Goal: Task Accomplishment & Management: Manage account settings

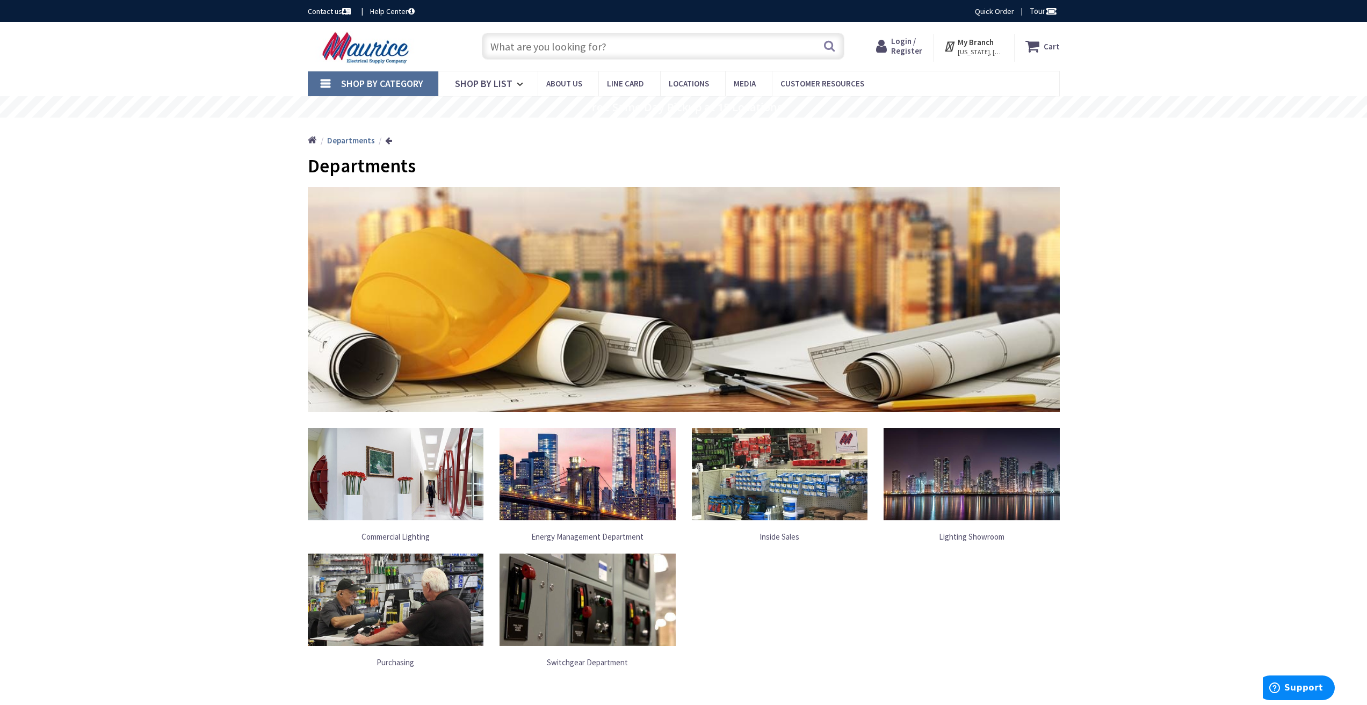
click at [911, 48] on span "Login / Register" at bounding box center [906, 46] width 31 height 20
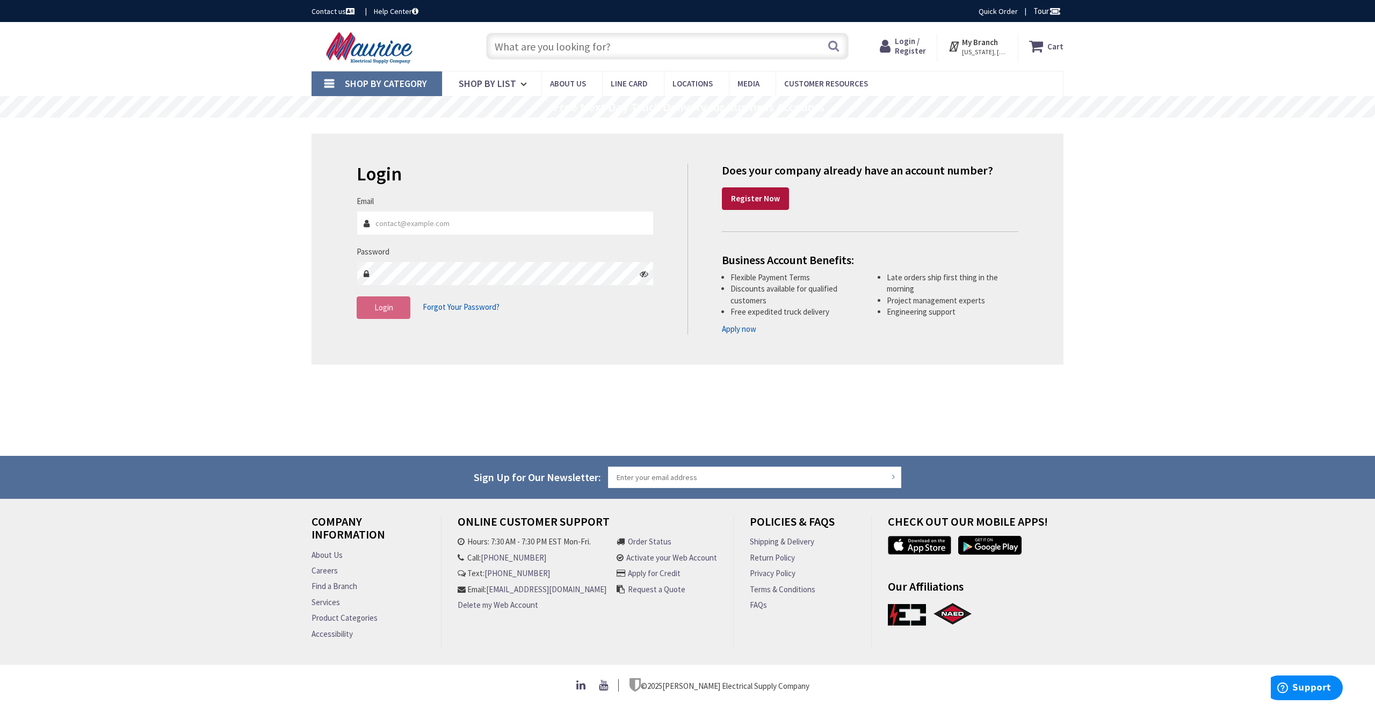
click at [747, 198] on strong "Register Now" at bounding box center [755, 198] width 49 height 10
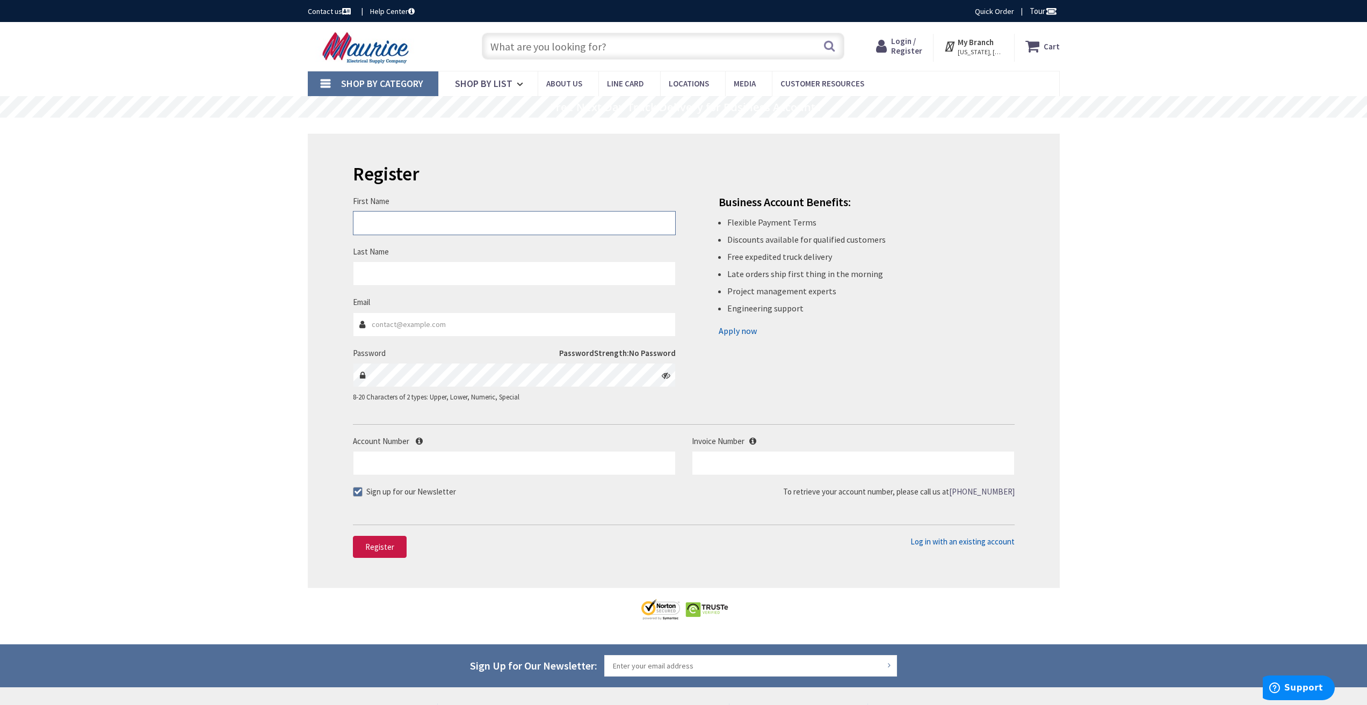
click at [403, 227] on input "First Name" at bounding box center [514, 223] width 323 height 24
type input "Bryan"
type input "Williams"
type input "accounting@electraco.com"
drag, startPoint x: 403, startPoint y: 227, endPoint x: 212, endPoint y: 242, distance: 191.8
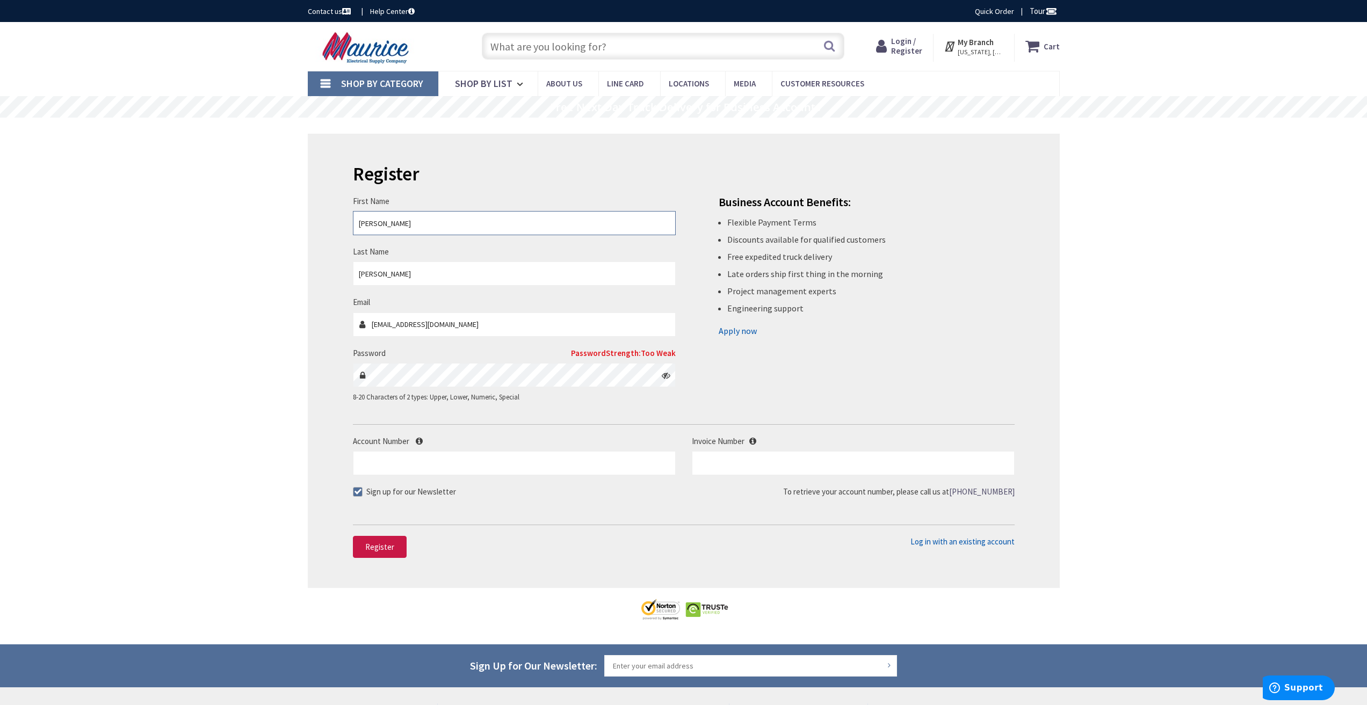
click at [212, 242] on div "Skip to Content Toggle Nav Search Cart My Cart Close" at bounding box center [683, 457] width 1367 height 870
type input "Stacey"
type input "Belyea"
click at [379, 467] on input "Account Number" at bounding box center [514, 463] width 323 height 24
type input "3"
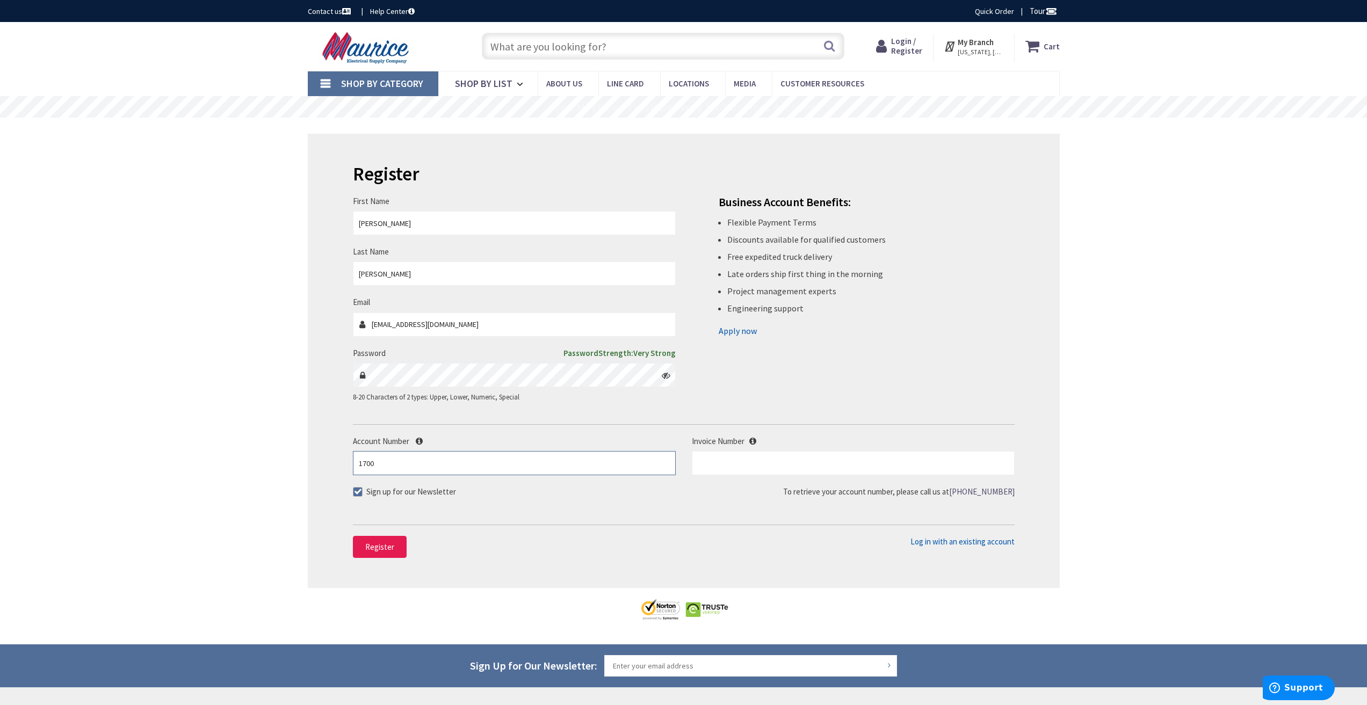
type input "1700"
click at [390, 542] on span "Register" at bounding box center [379, 547] width 29 height 10
click at [863, 468] on input "text" at bounding box center [853, 463] width 323 height 24
type input "s128458613.004"
click at [358, 554] on button "Register" at bounding box center [380, 547] width 54 height 23
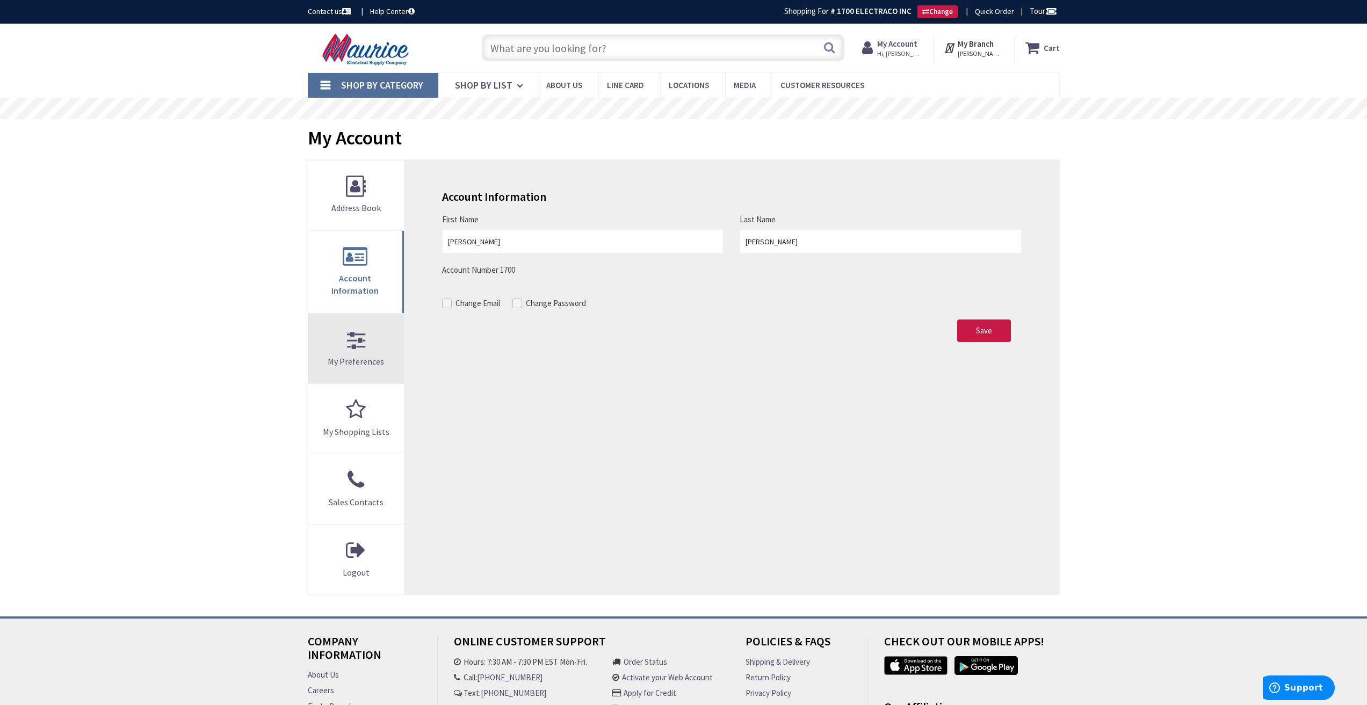
click at [356, 339] on link "My Preferences" at bounding box center [356, 349] width 96 height 70
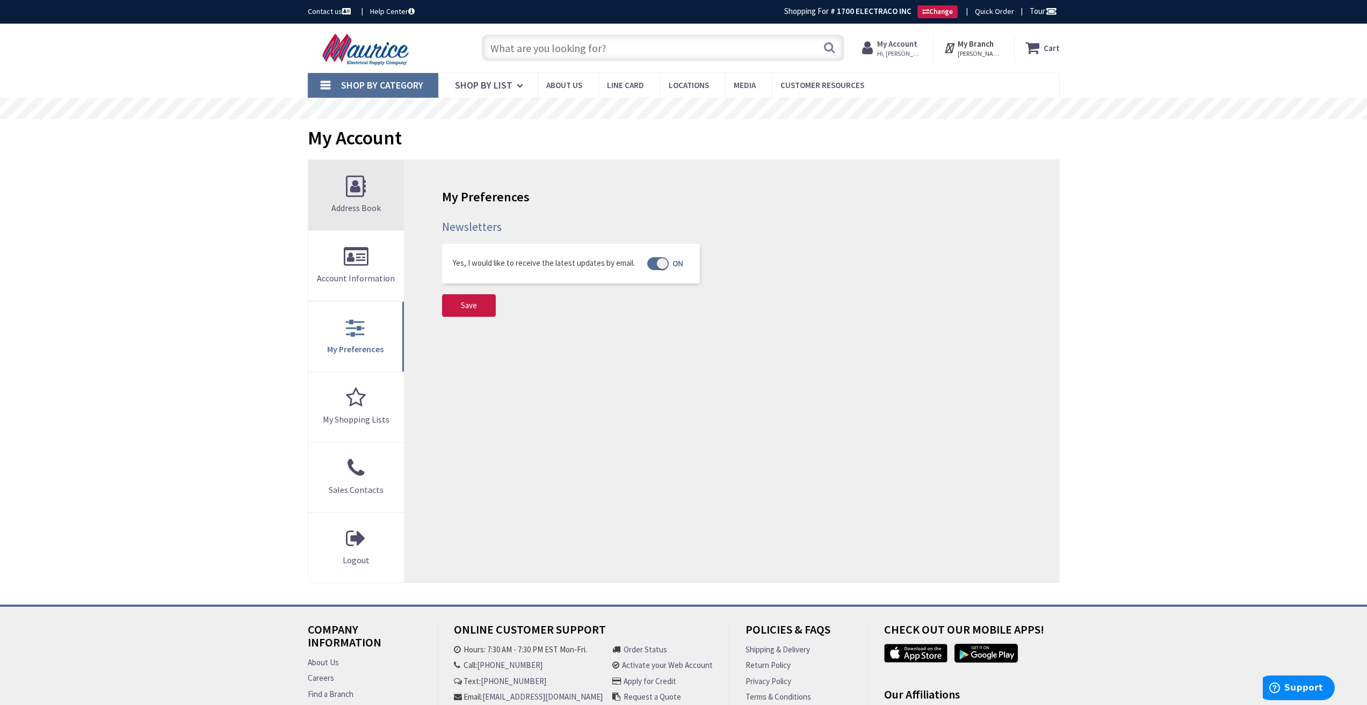
click at [360, 220] on link "Address Book" at bounding box center [356, 196] width 96 height 70
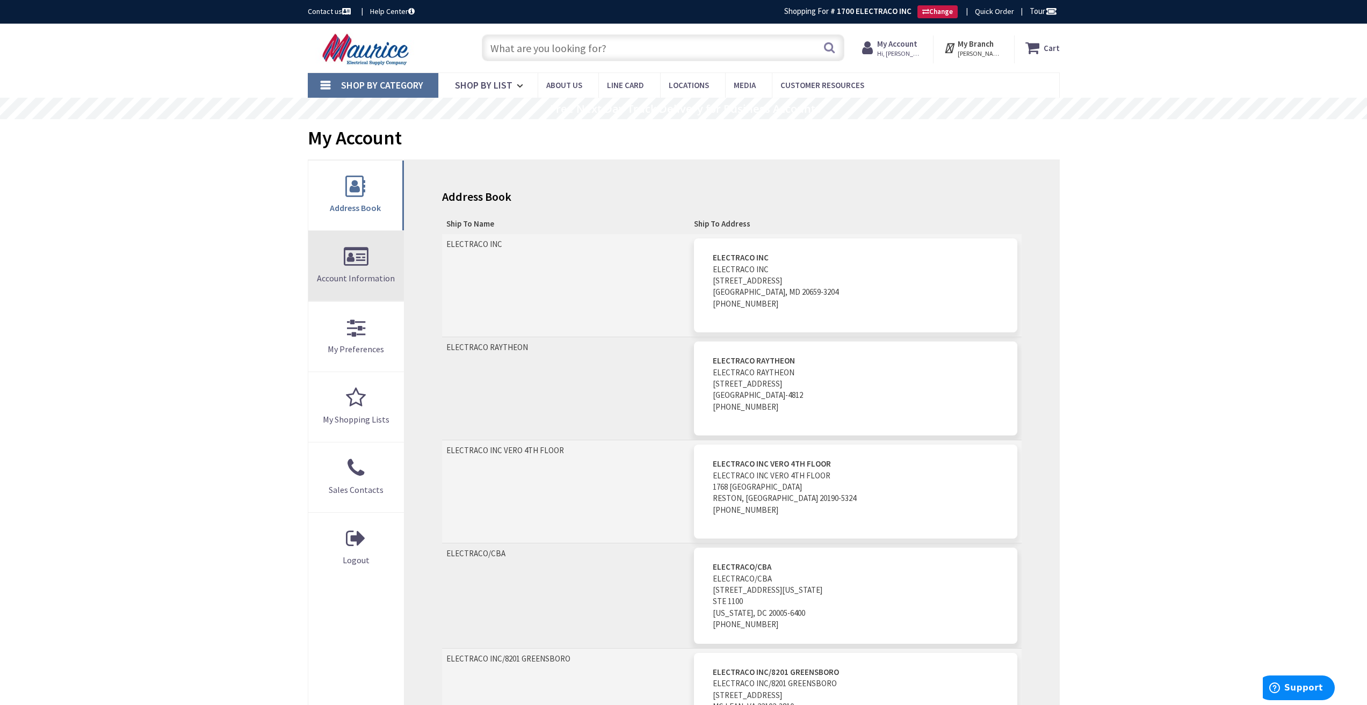
click at [338, 242] on link "Account Information" at bounding box center [356, 266] width 96 height 70
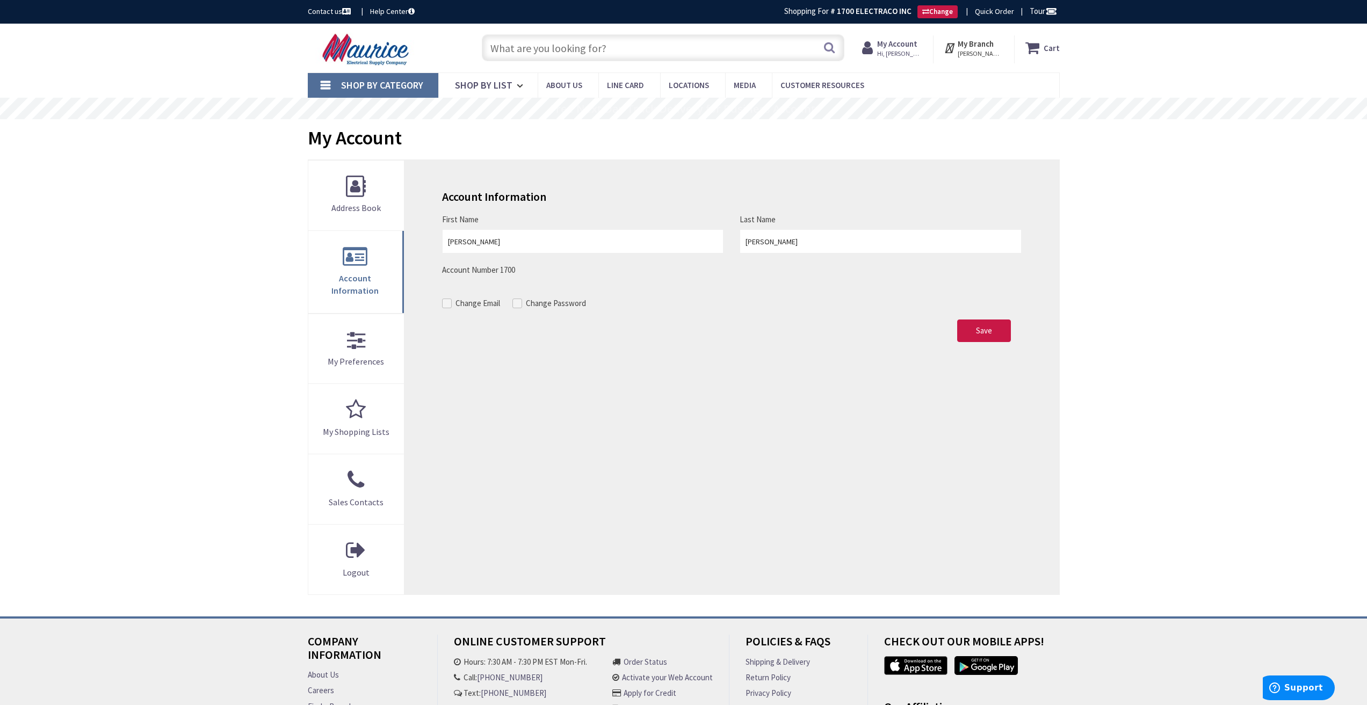
click at [448, 306] on span at bounding box center [447, 304] width 10 height 10
click at [448, 306] on input "Change Email" at bounding box center [448, 303] width 7 height 7
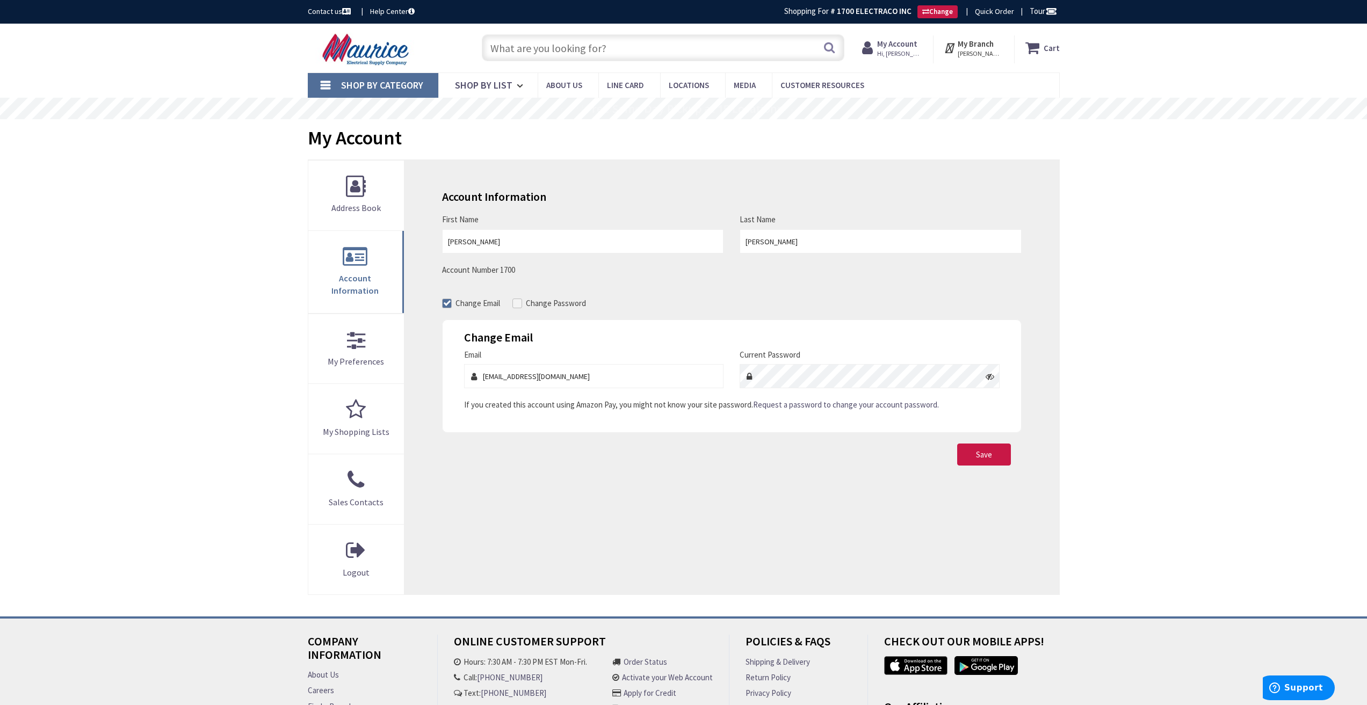
click at [445, 302] on span at bounding box center [447, 304] width 10 height 10
click at [445, 302] on input "Change Email" at bounding box center [448, 303] width 7 height 7
checkbox input "false"
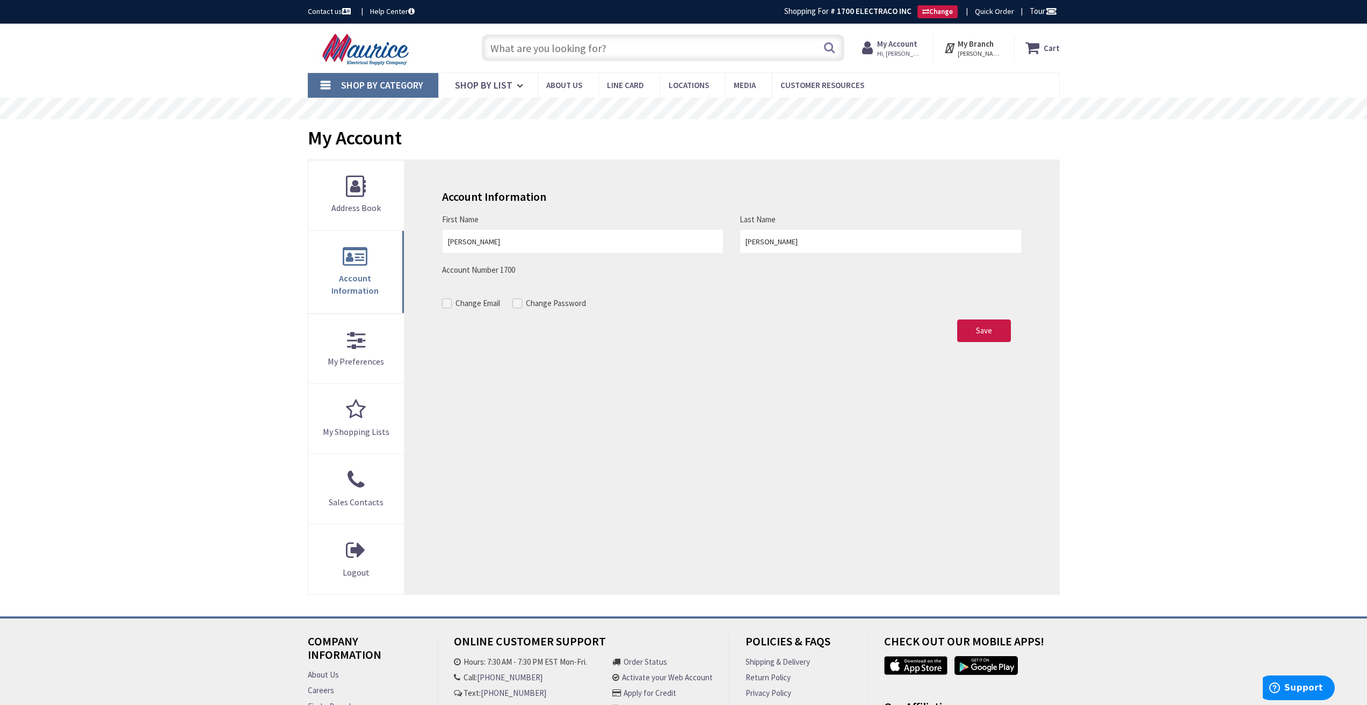
click at [891, 45] on strong "My Account" at bounding box center [897, 44] width 40 height 10
click at [838, 182] on strong "Go to My Account" at bounding box center [852, 183] width 73 height 11
click at [362, 356] on span "My Preferences" at bounding box center [356, 361] width 56 height 11
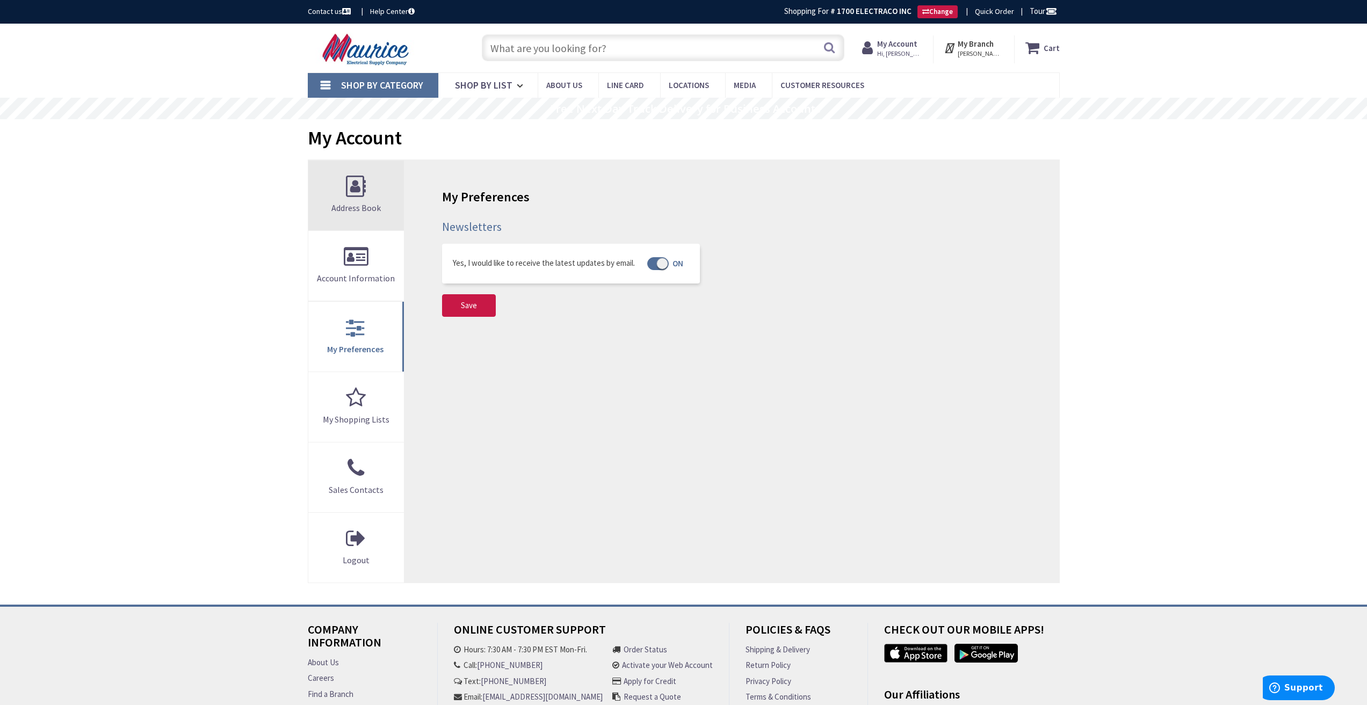
click at [349, 197] on link "Address Book" at bounding box center [356, 196] width 96 height 70
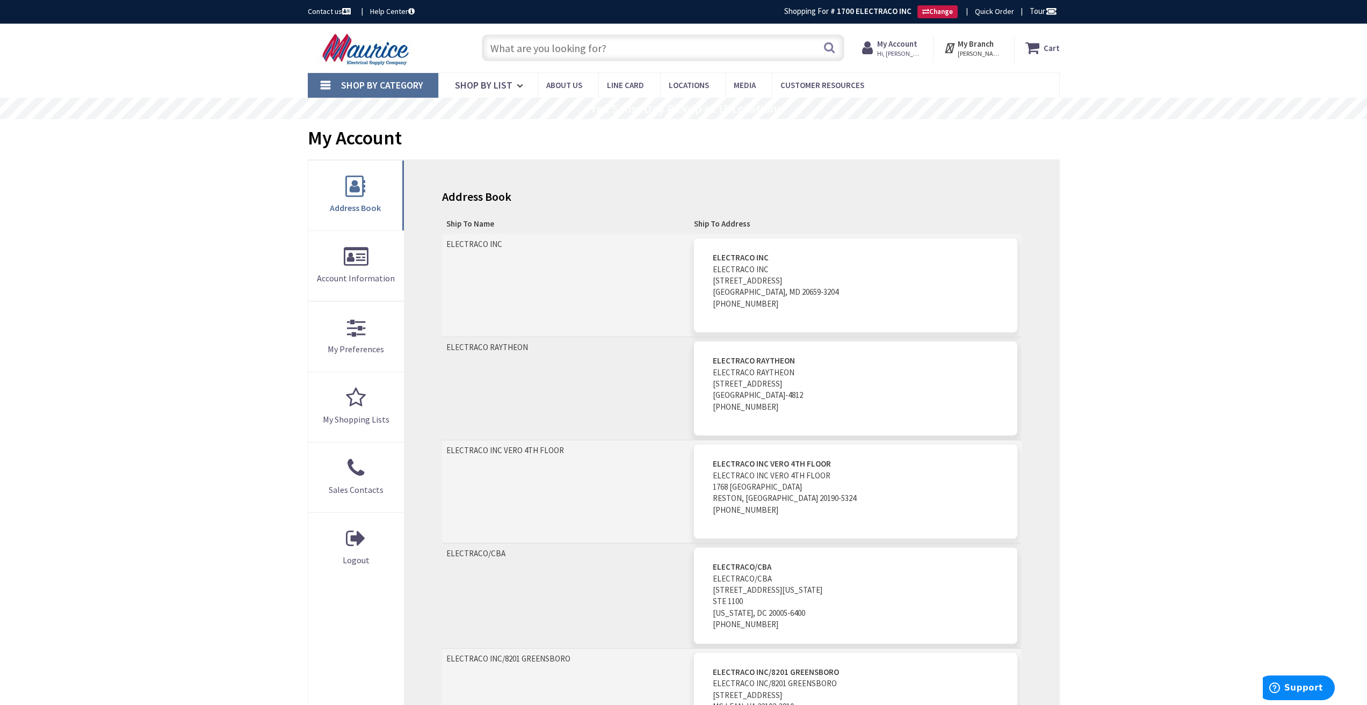
click at [396, 13] on link "Help Center" at bounding box center [392, 11] width 45 height 11
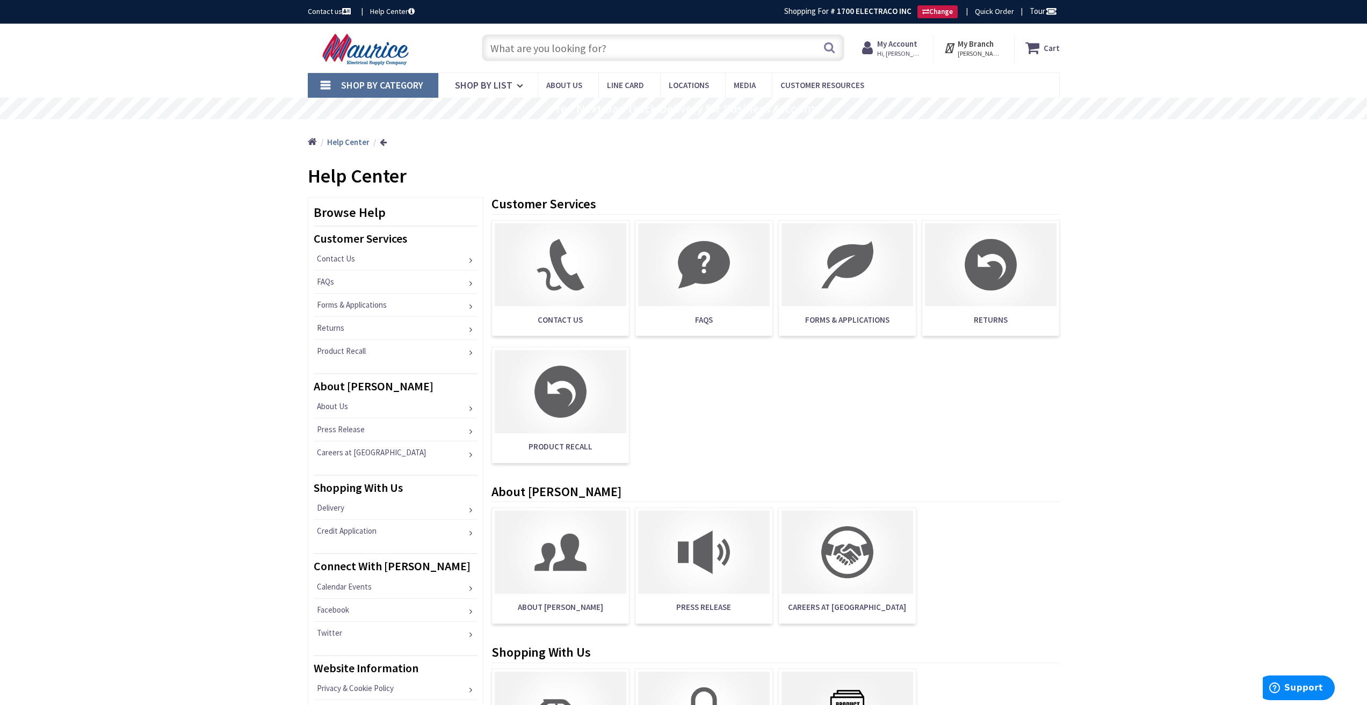
click at [574, 290] on img at bounding box center [561, 264] width 132 height 83
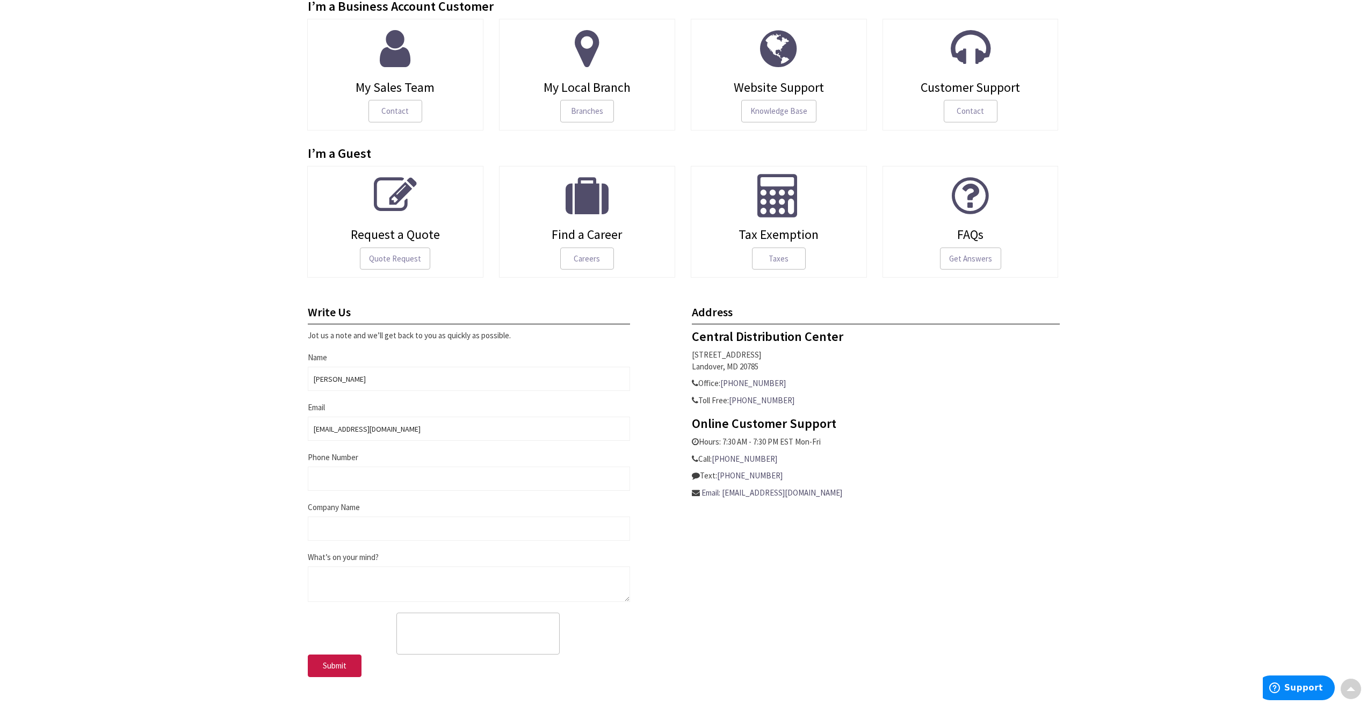
scroll to position [161, 0]
click at [343, 481] on input "Phone Number" at bounding box center [469, 478] width 322 height 24
type input "30118431887"
click at [327, 536] on input "Company Name" at bounding box center [469, 528] width 322 height 24
type input "Electraco, Inc."
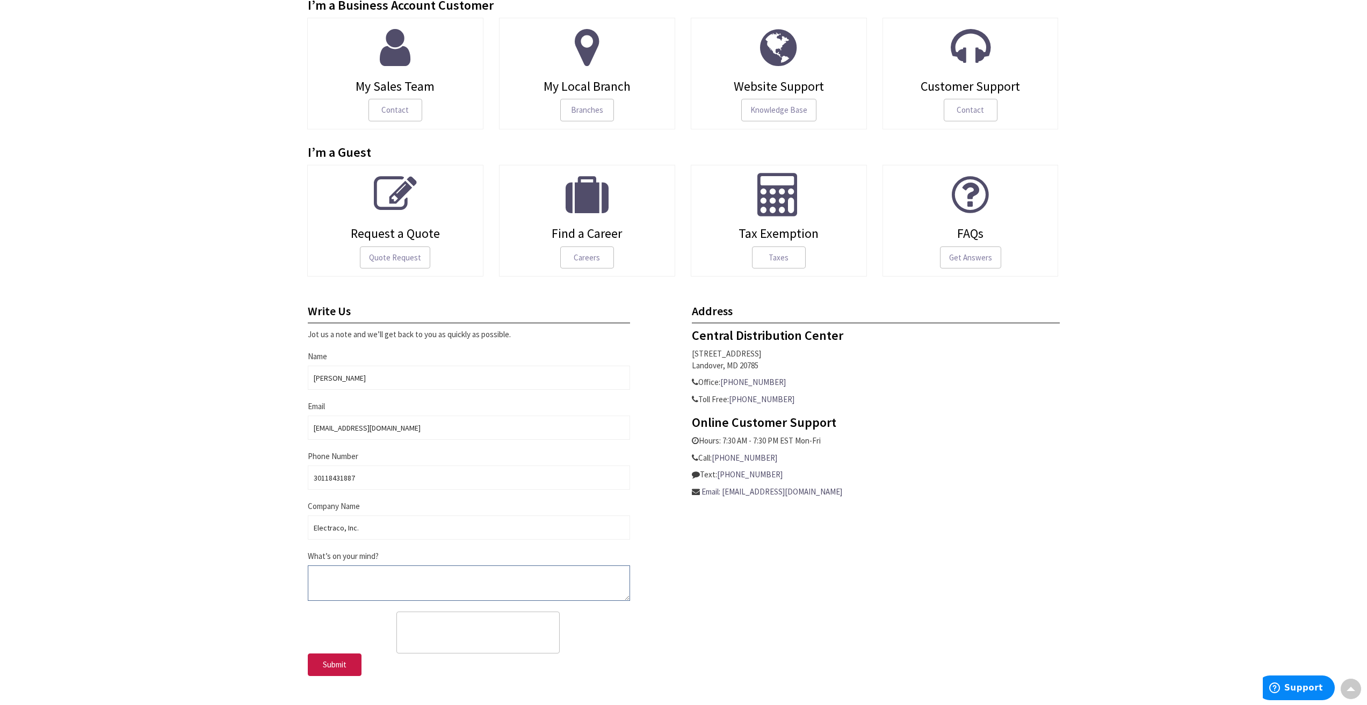
click at [315, 580] on textarea "What’s on your mind?" at bounding box center [469, 583] width 322 height 35
type textarea "Paperless notice. I would like to have the invoices sent to two email addresses…"
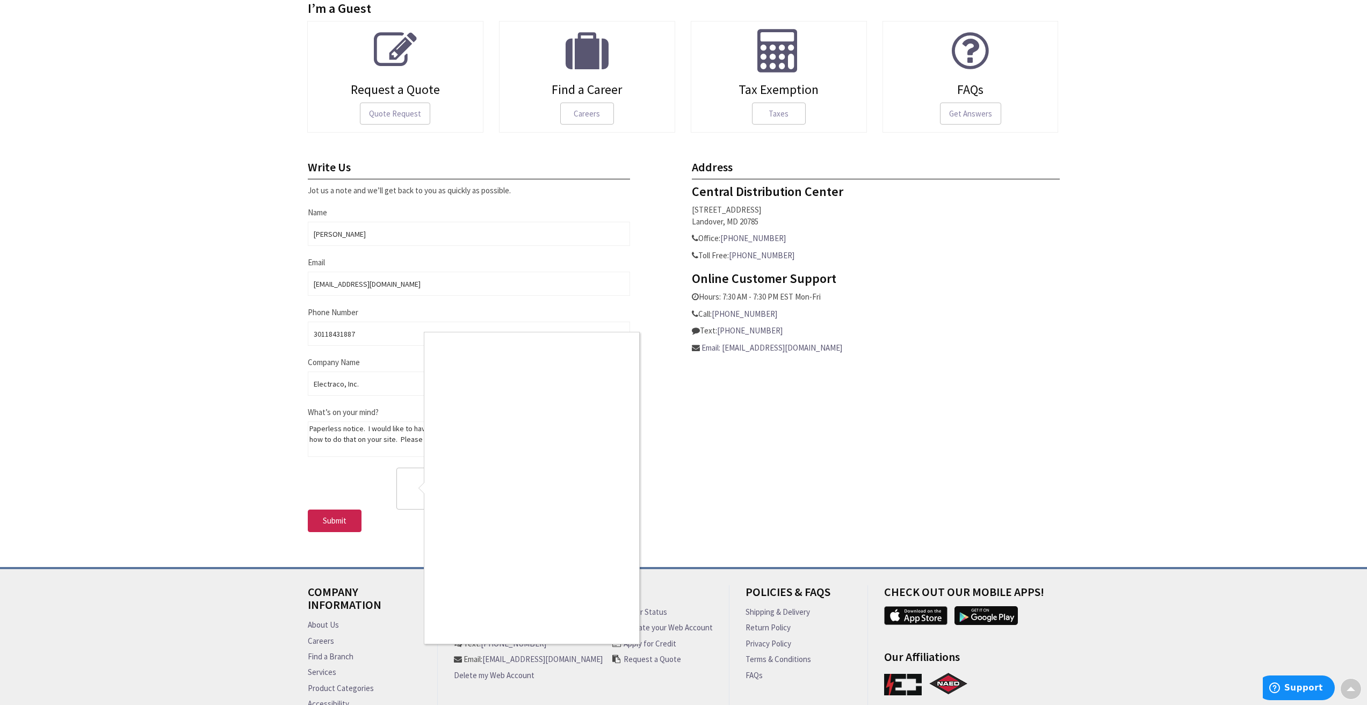
scroll to position [322, 0]
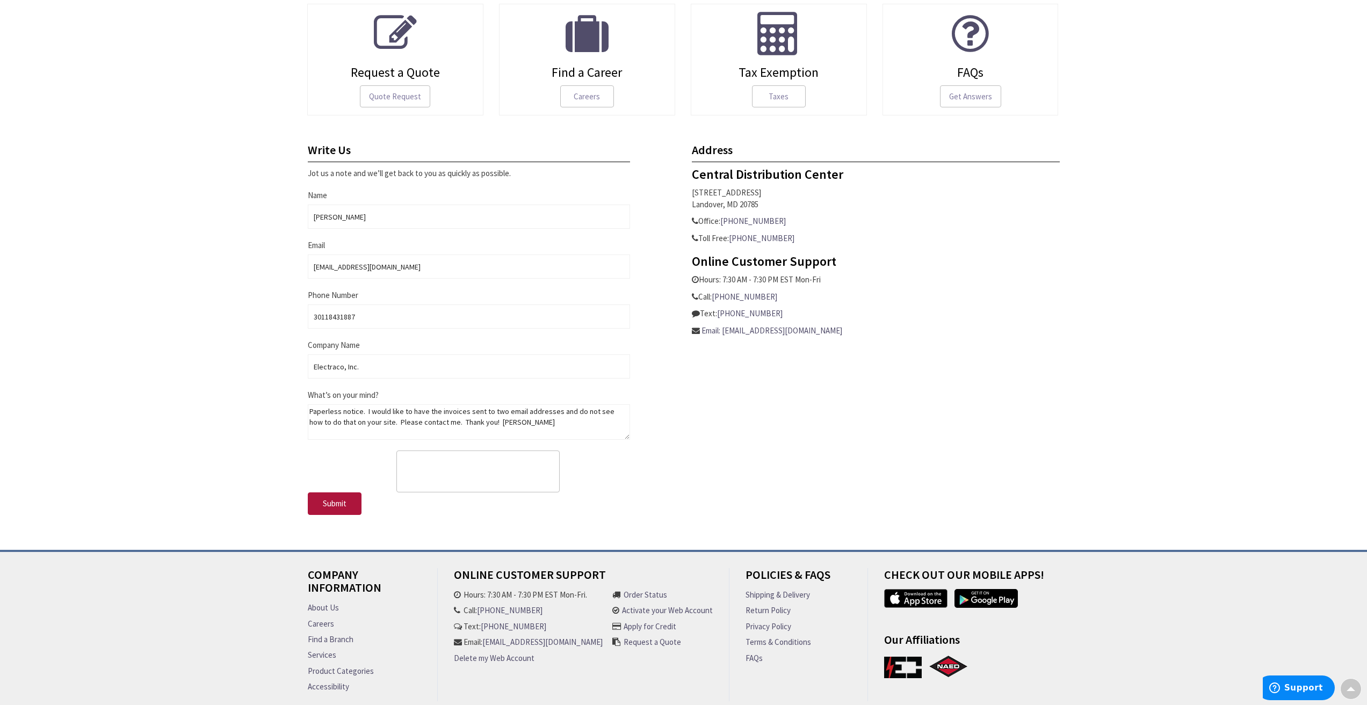
click at [330, 505] on span "Submit" at bounding box center [335, 503] width 24 height 10
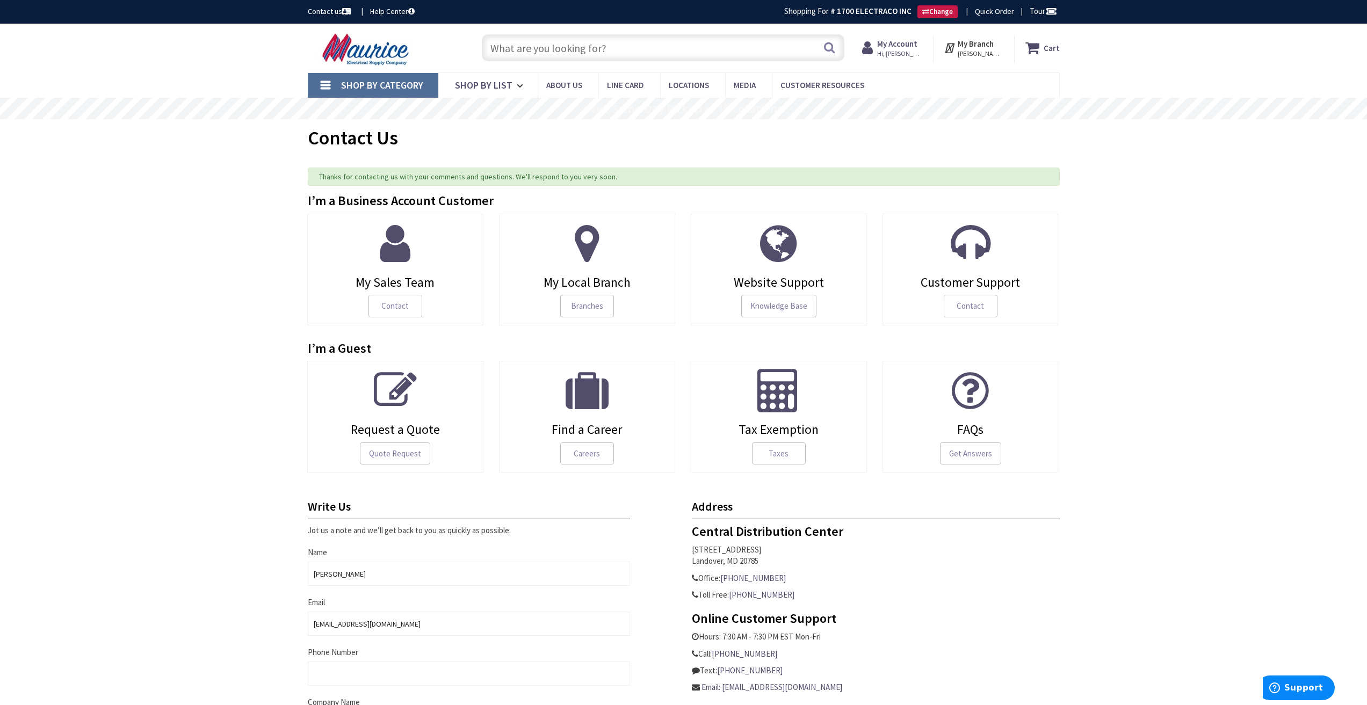
click at [889, 48] on strong "My Account" at bounding box center [897, 44] width 40 height 10
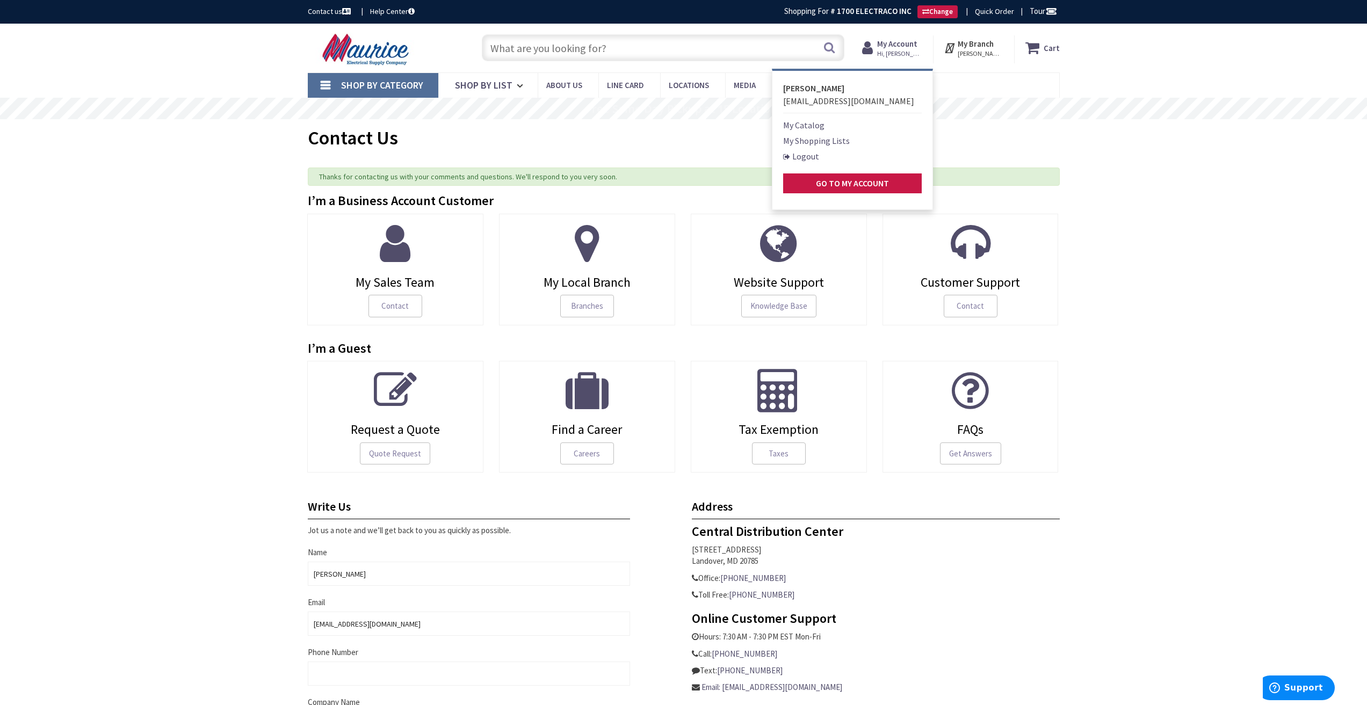
click at [804, 156] on link "Logout" at bounding box center [801, 156] width 36 height 13
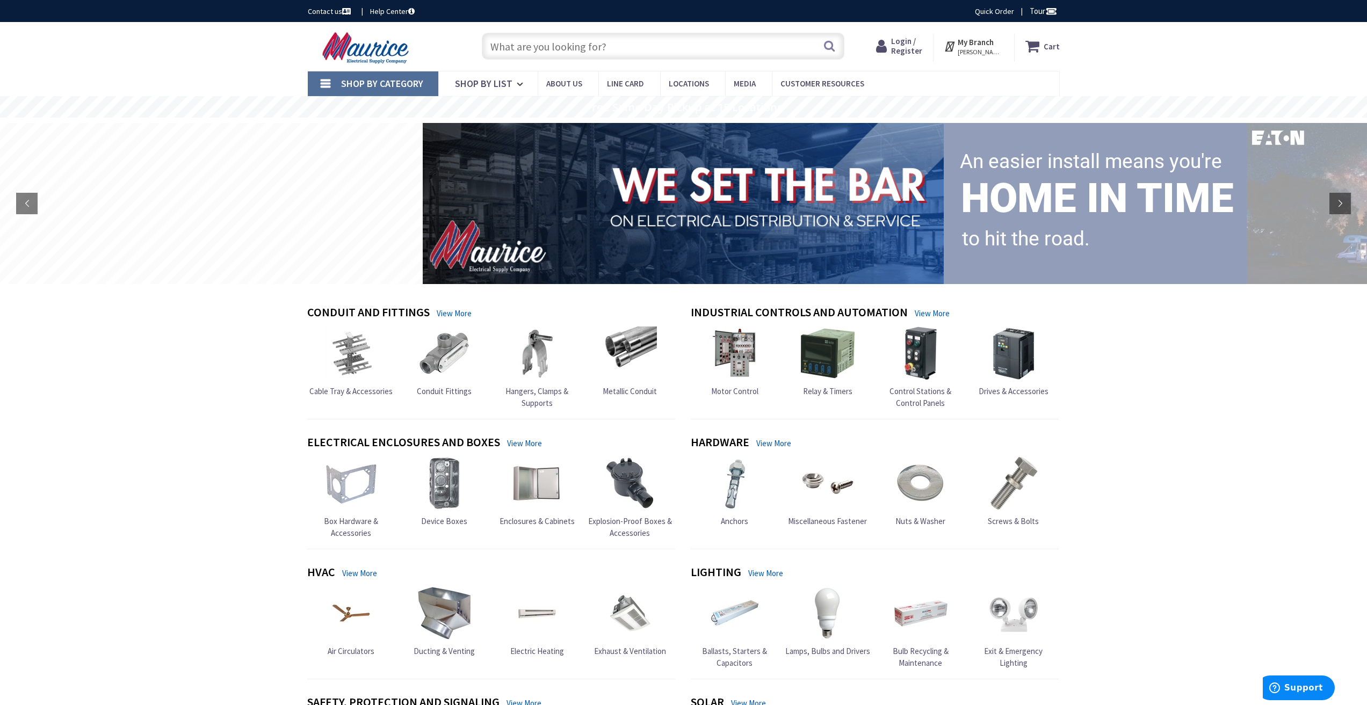
click at [910, 48] on span "Login / Register" at bounding box center [906, 46] width 31 height 20
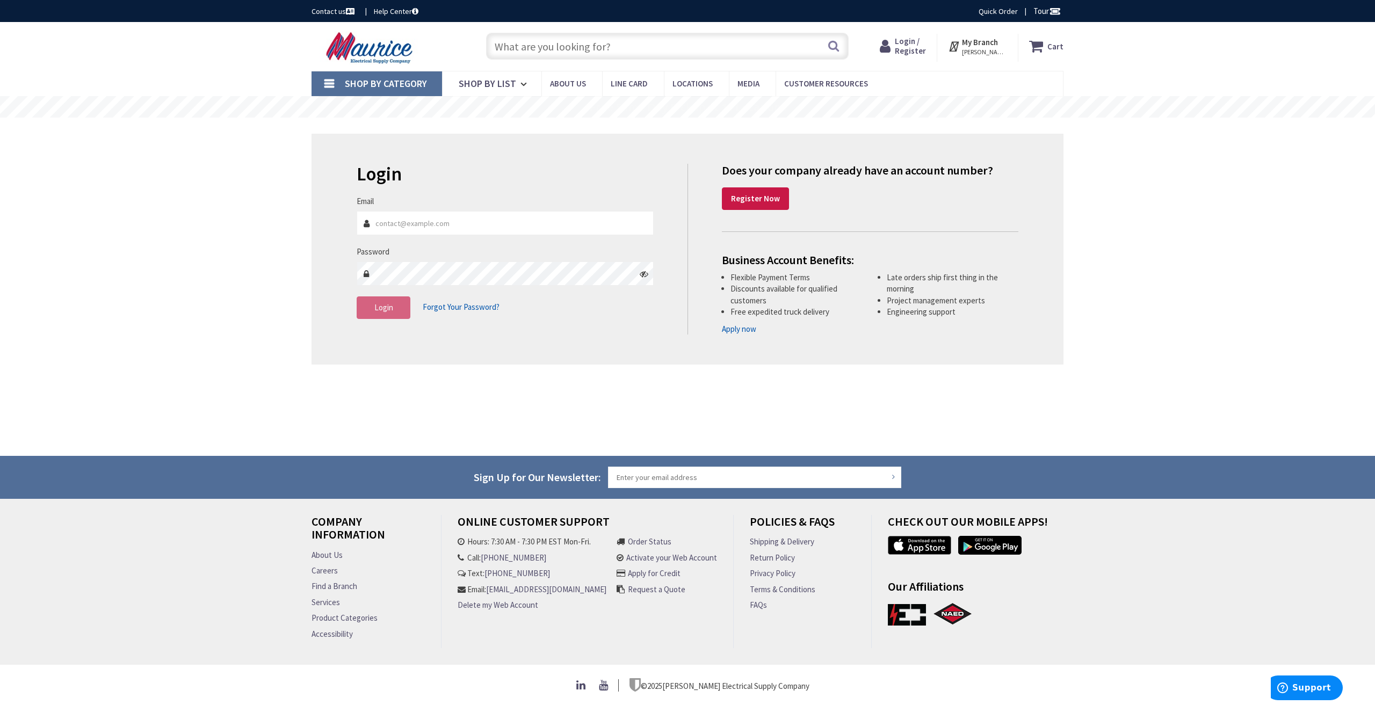
click at [430, 225] on input "Email" at bounding box center [505, 223] width 297 height 24
type input "[EMAIL_ADDRESS][DOMAIN_NAME]"
click at [386, 302] on button "Login" at bounding box center [384, 307] width 54 height 23
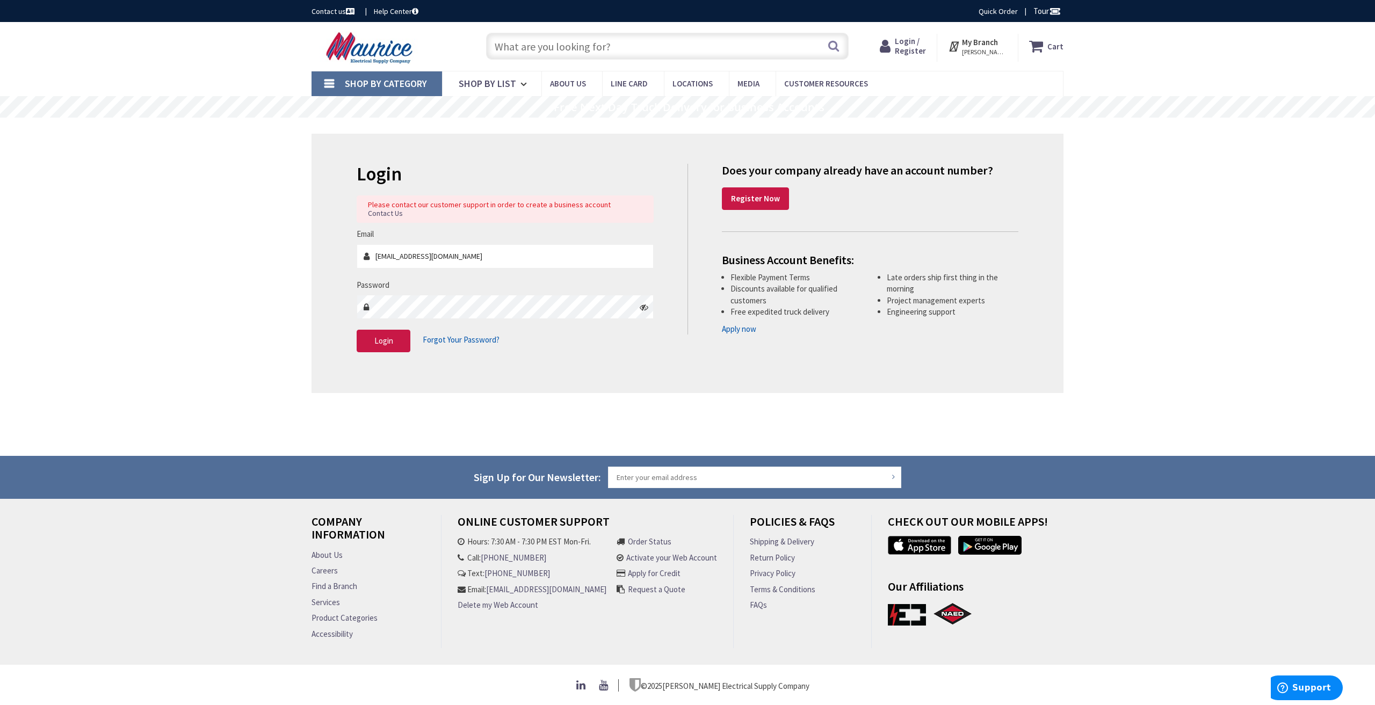
click at [641, 303] on icon at bounding box center [644, 307] width 9 height 9
click at [472, 244] on input "accounting@electraco.net" at bounding box center [505, 256] width 297 height 24
click at [393, 336] on span "Login" at bounding box center [383, 341] width 19 height 10
click at [450, 335] on span "Forgot Your Password?" at bounding box center [461, 340] width 77 height 10
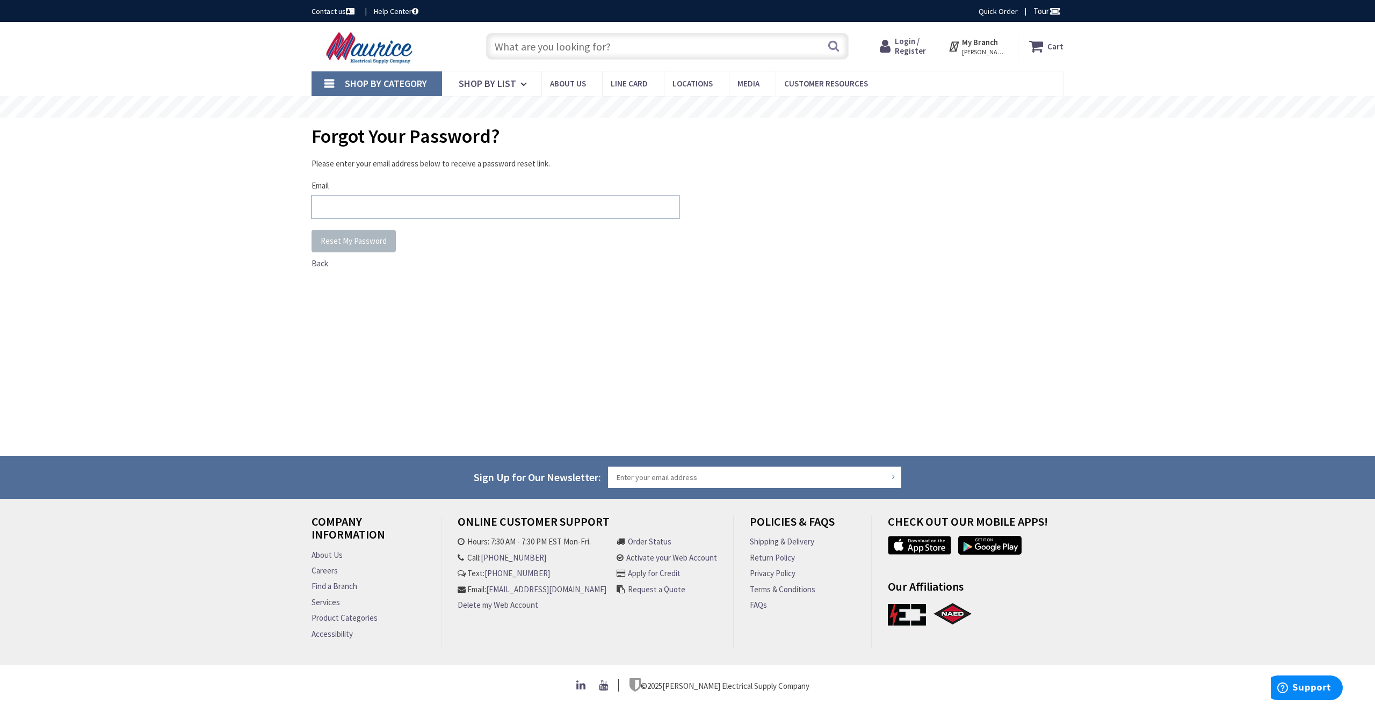
click at [349, 197] on input "Email" at bounding box center [496, 207] width 368 height 24
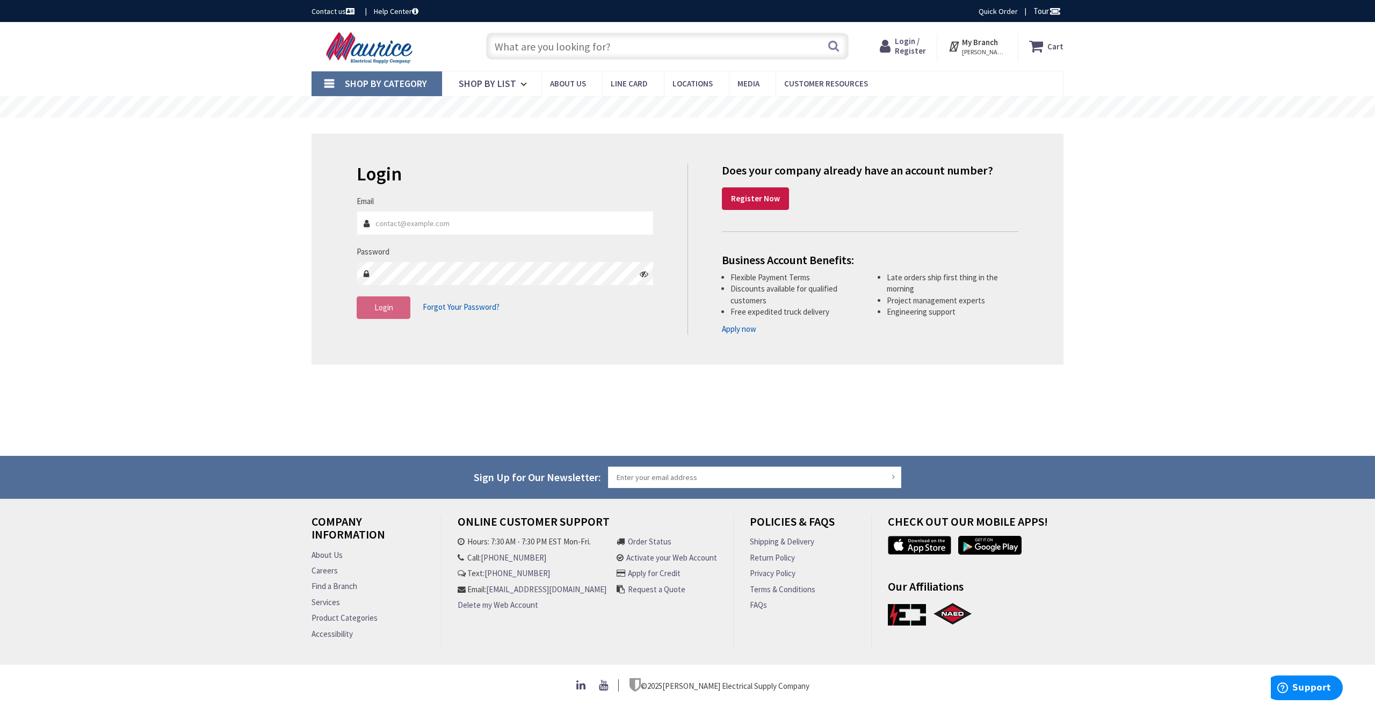
click at [389, 221] on input "Email" at bounding box center [505, 223] width 297 height 24
type input "[EMAIL_ADDRESS][DOMAIN_NAME]"
click at [645, 272] on icon at bounding box center [644, 274] width 9 height 9
click at [389, 306] on span "Login" at bounding box center [383, 307] width 19 height 10
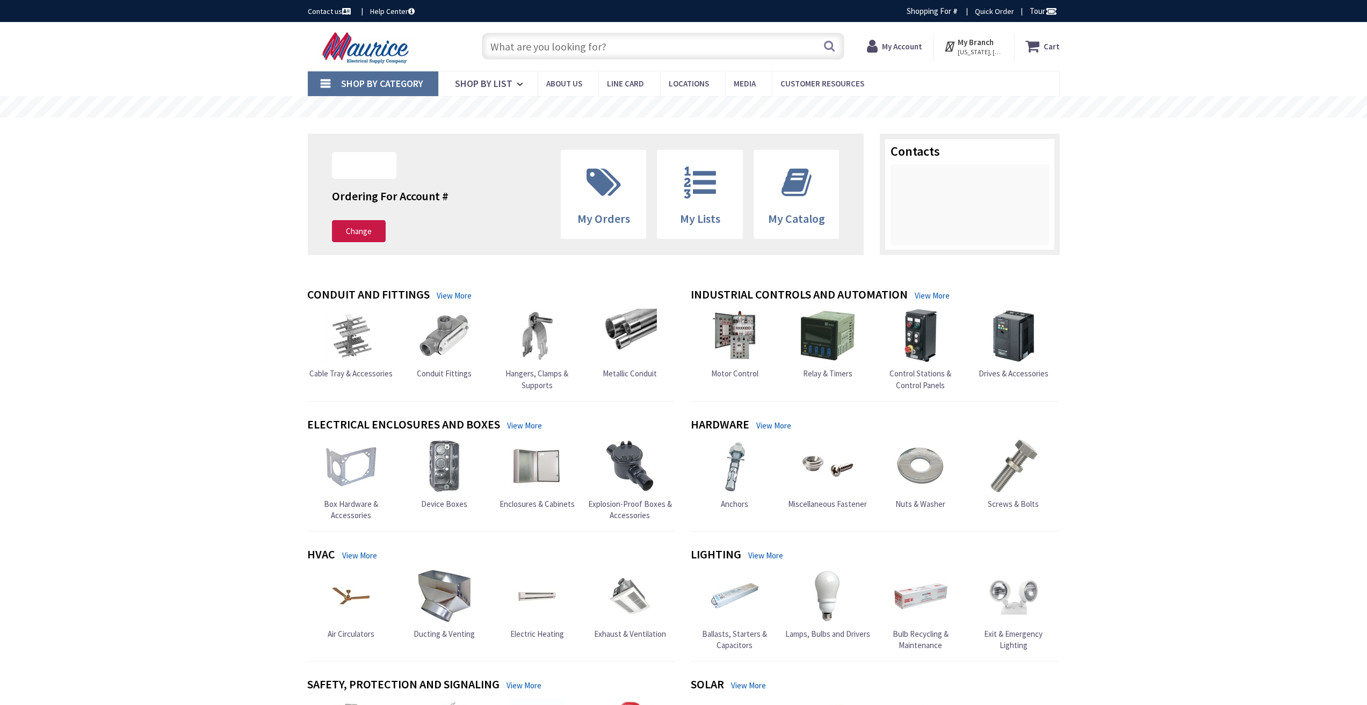
click at [890, 47] on strong "My Account" at bounding box center [902, 46] width 40 height 10
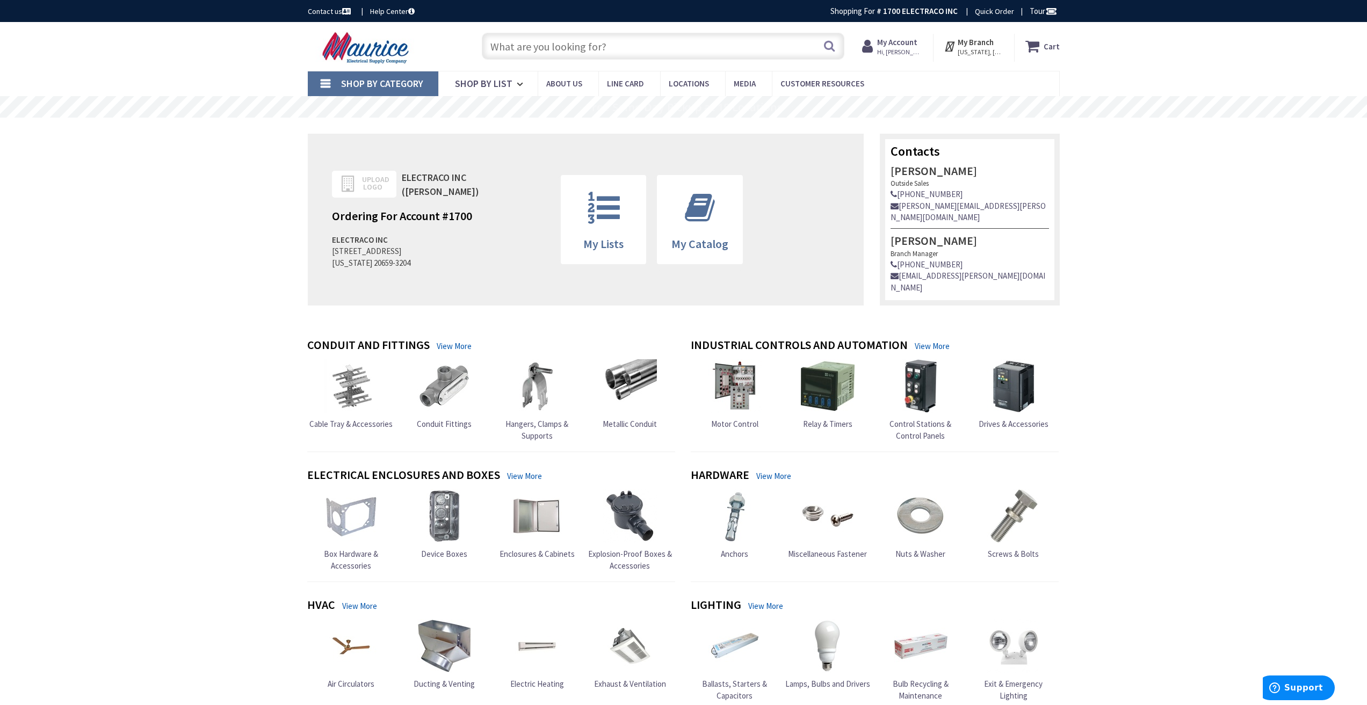
click at [893, 43] on strong "My Account" at bounding box center [897, 42] width 40 height 10
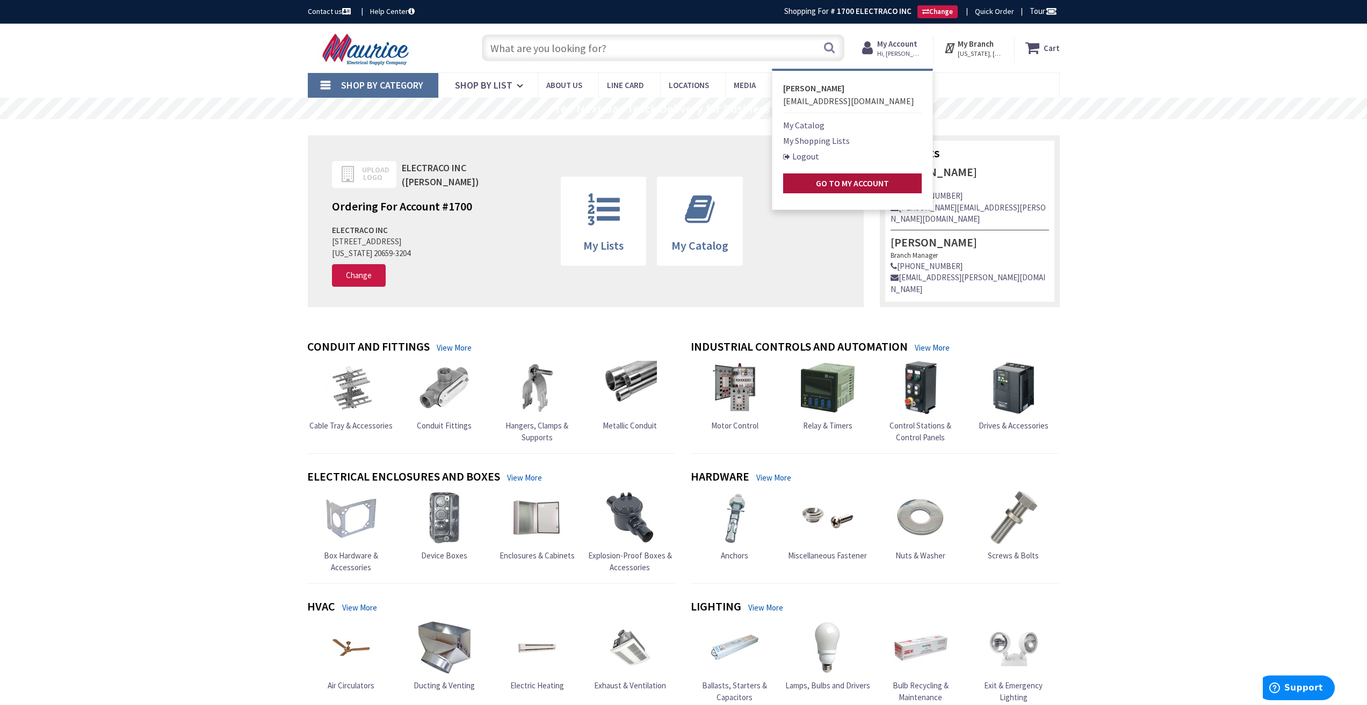
click at [814, 185] on link "Go to My Account" at bounding box center [852, 183] width 139 height 20
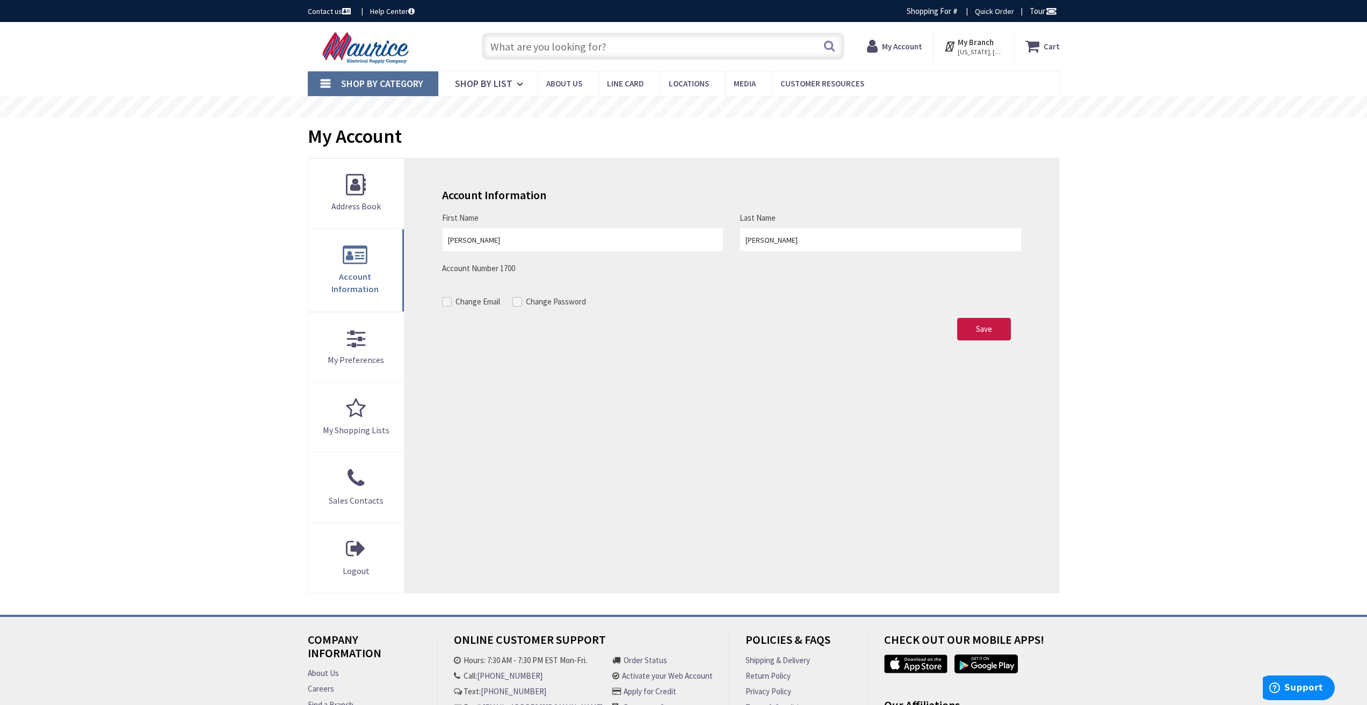
click at [448, 304] on span at bounding box center [447, 302] width 10 height 10
click at [448, 304] on input "Change Email" at bounding box center [448, 301] width 7 height 7
checkbox input "true"
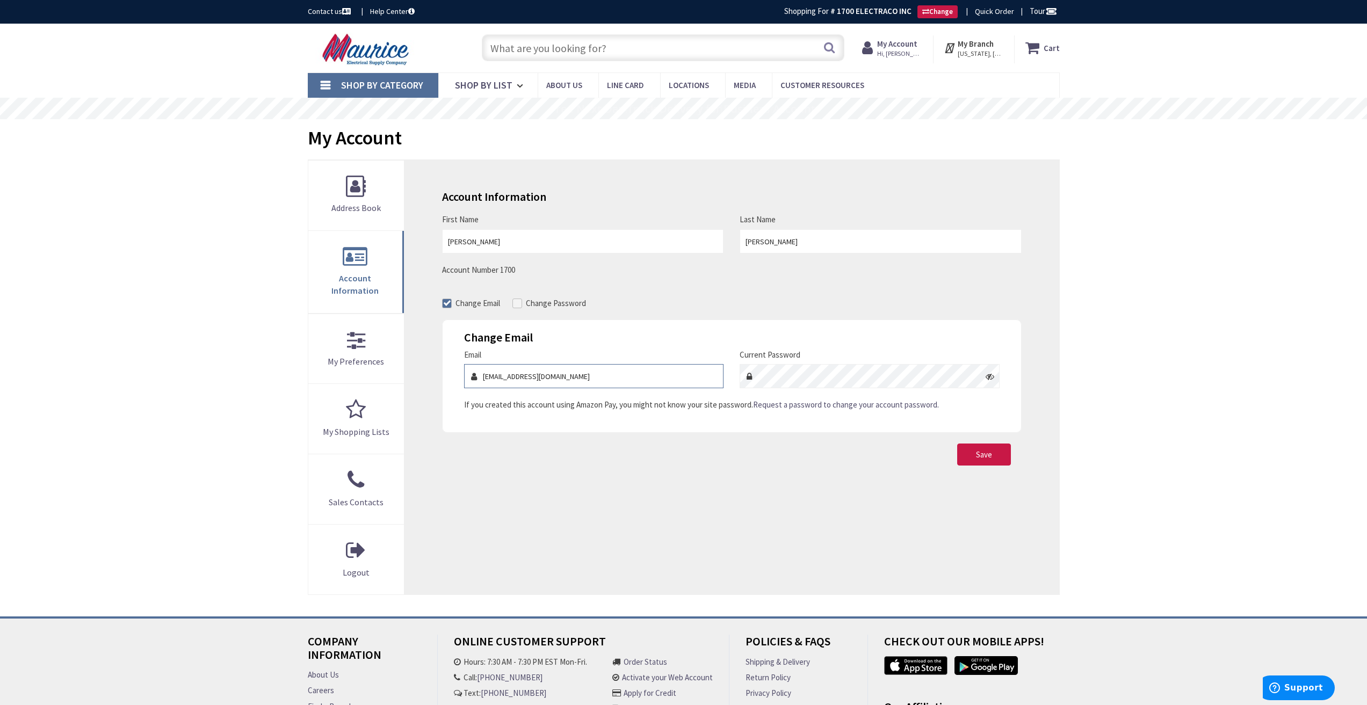
drag, startPoint x: 554, startPoint y: 377, endPoint x: 656, endPoint y: 381, distance: 101.6
click at [656, 381] on input "accounting@electraco.com" at bounding box center [593, 376] width 259 height 24
type input "accounting@electraco.net"
click at [969, 453] on button "Save" at bounding box center [984, 455] width 54 height 23
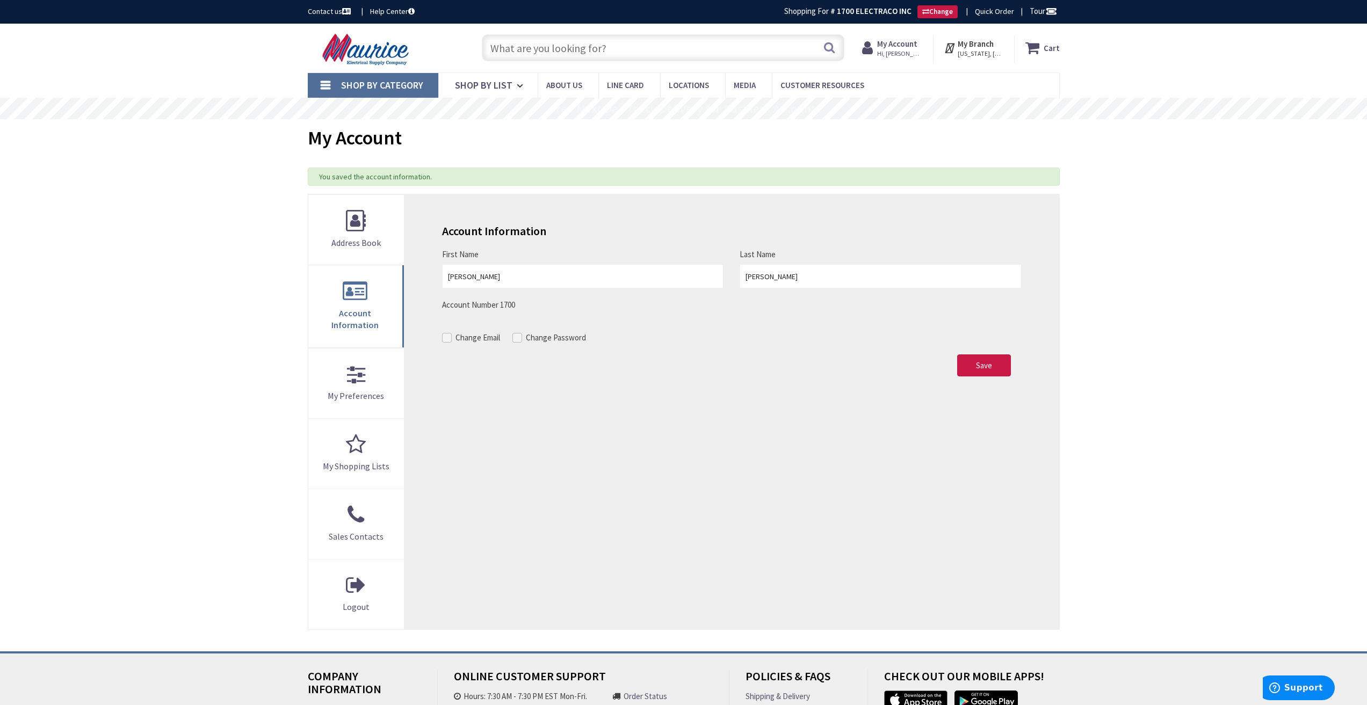
click at [893, 46] on strong "My Account" at bounding box center [897, 44] width 40 height 10
click at [793, 158] on link "Logout" at bounding box center [801, 156] width 36 height 13
